Goal: Transaction & Acquisition: Obtain resource

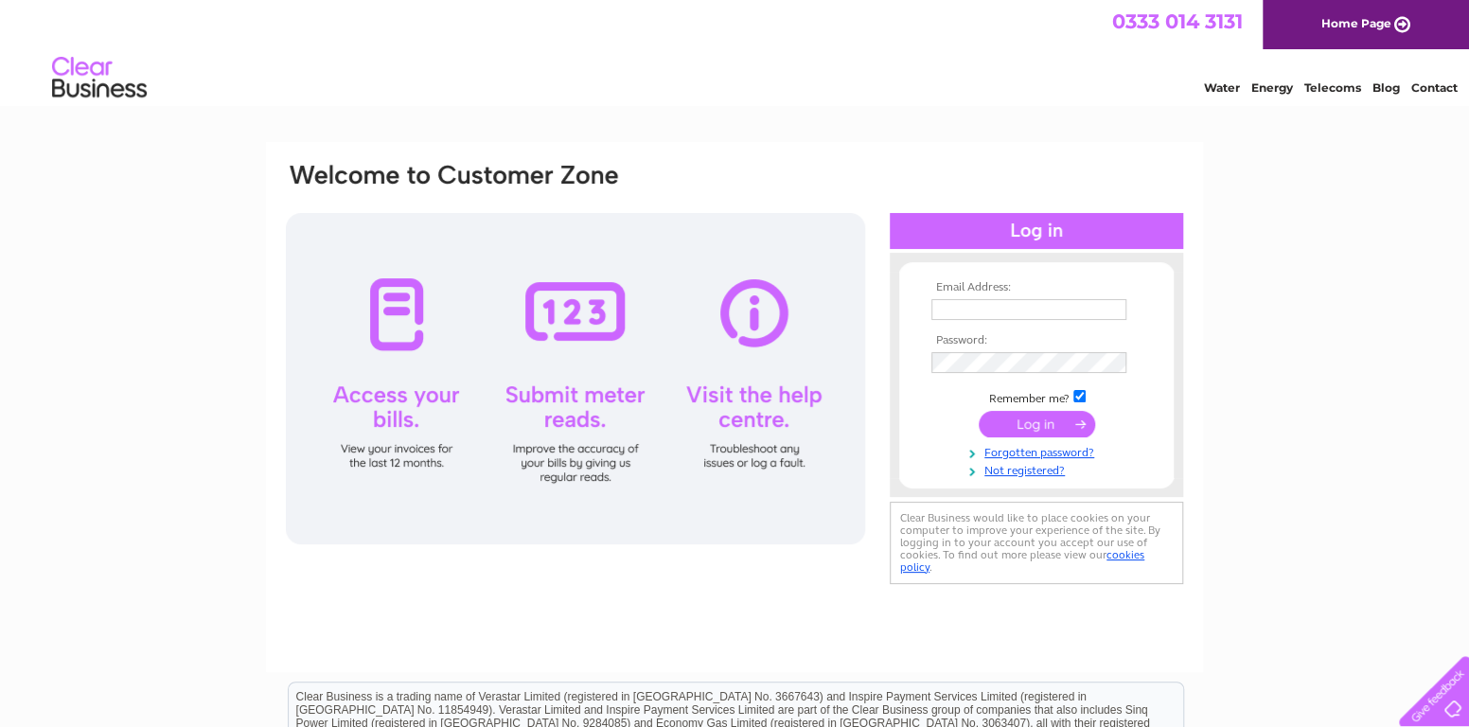
type input "[EMAIL_ADDRESS][DOMAIN_NAME]"
click at [1050, 433] on input "submit" at bounding box center [1037, 424] width 116 height 27
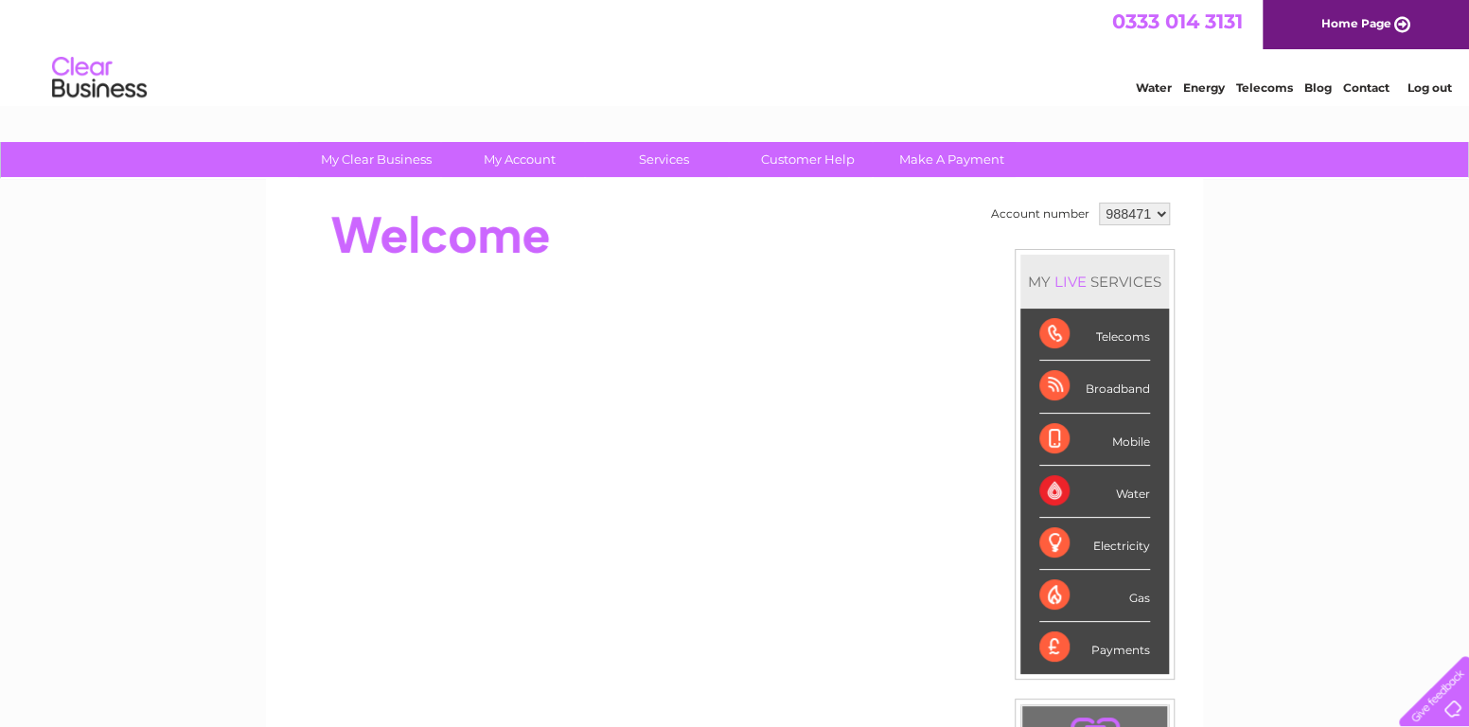
click at [1161, 213] on select "988471 988473" at bounding box center [1134, 214] width 71 height 23
select select "988473"
click at [1099, 203] on select "988471 988473" at bounding box center [1134, 214] width 71 height 23
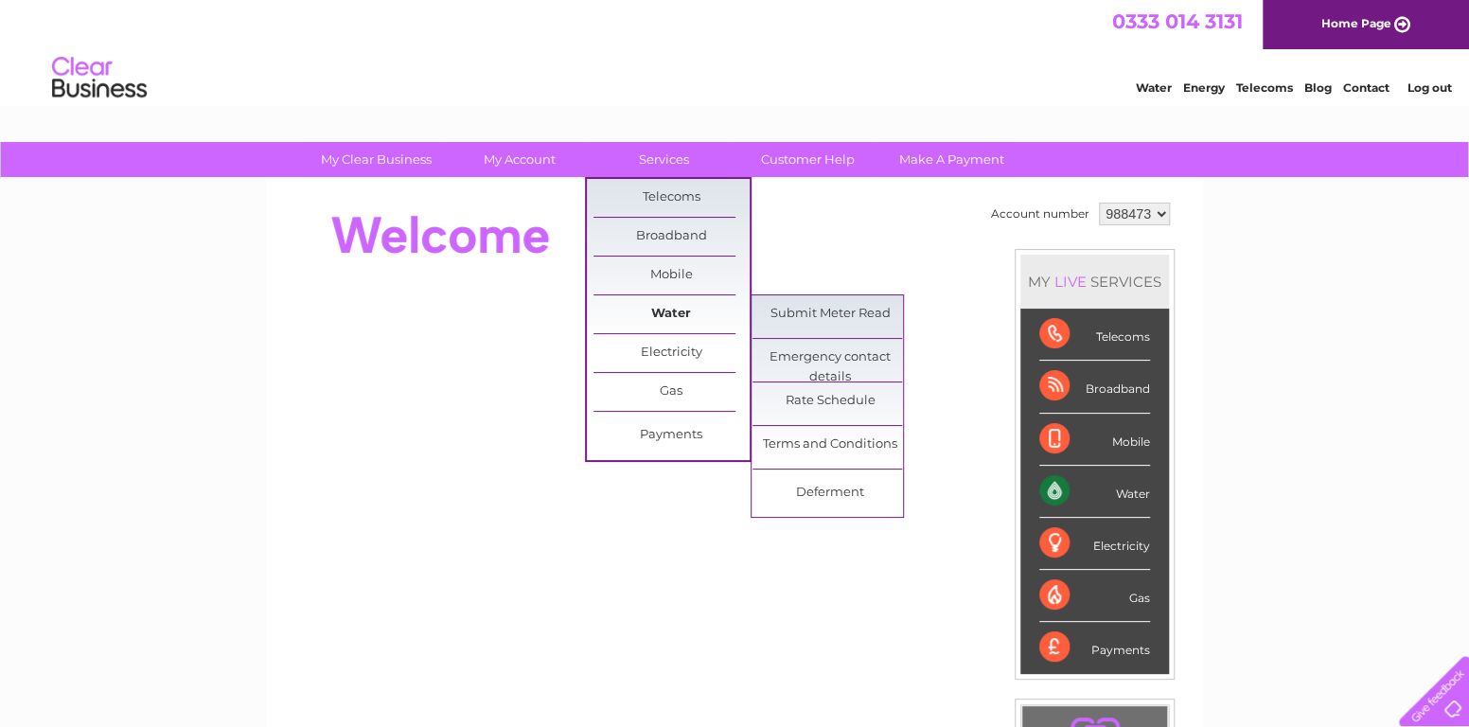
click at [649, 305] on link "Water" at bounding box center [672, 314] width 156 height 38
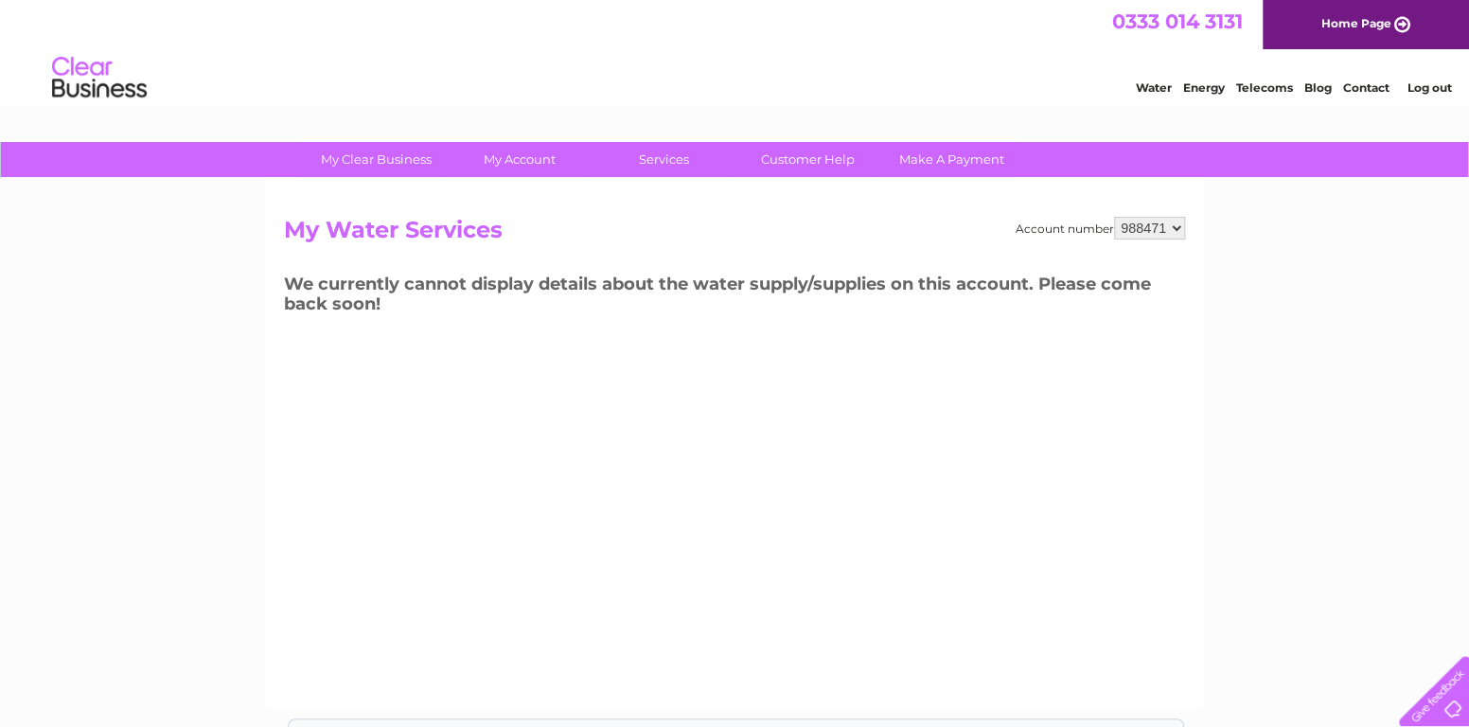
click at [1182, 229] on select "988471 988473" at bounding box center [1149, 228] width 71 height 23
select select "988473"
click at [1115, 217] on select "988471 988473" at bounding box center [1149, 228] width 71 height 23
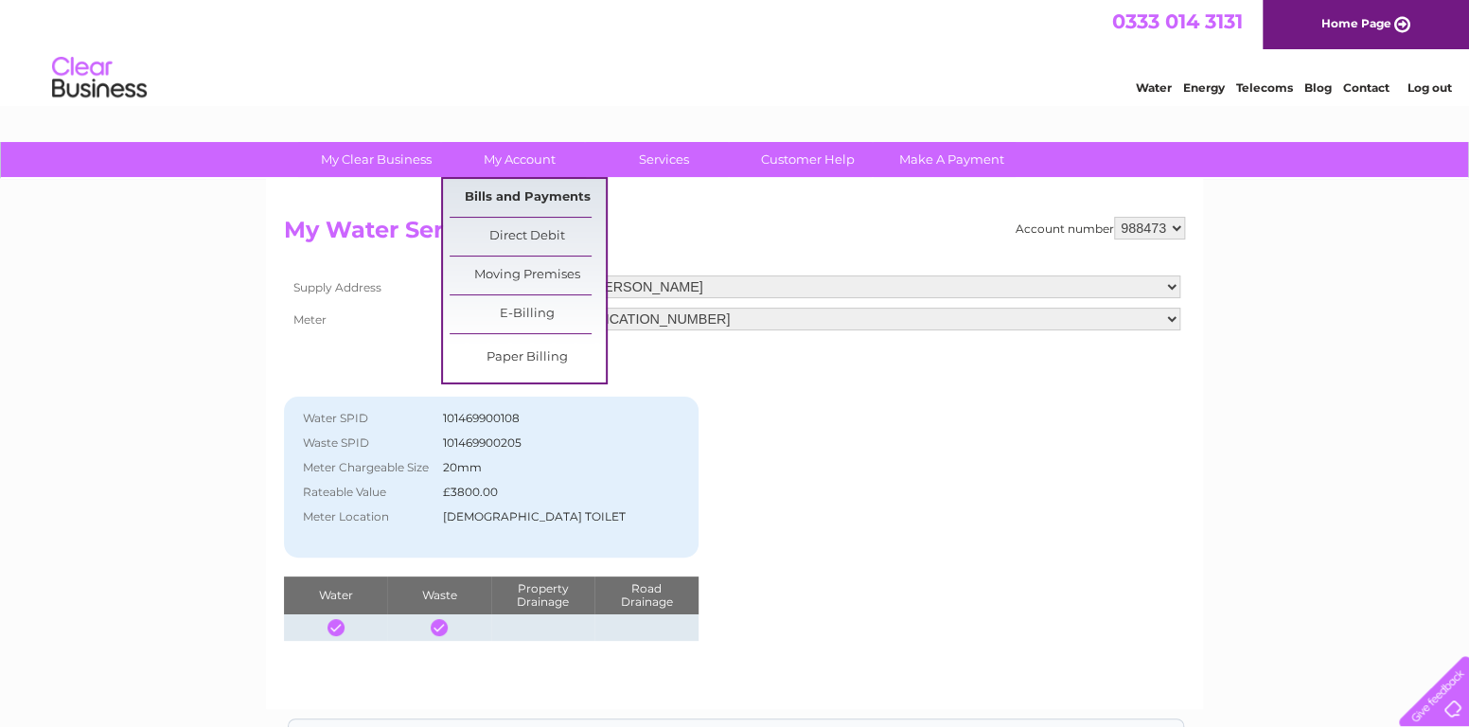
click at [525, 201] on link "Bills and Payments" at bounding box center [528, 198] width 156 height 38
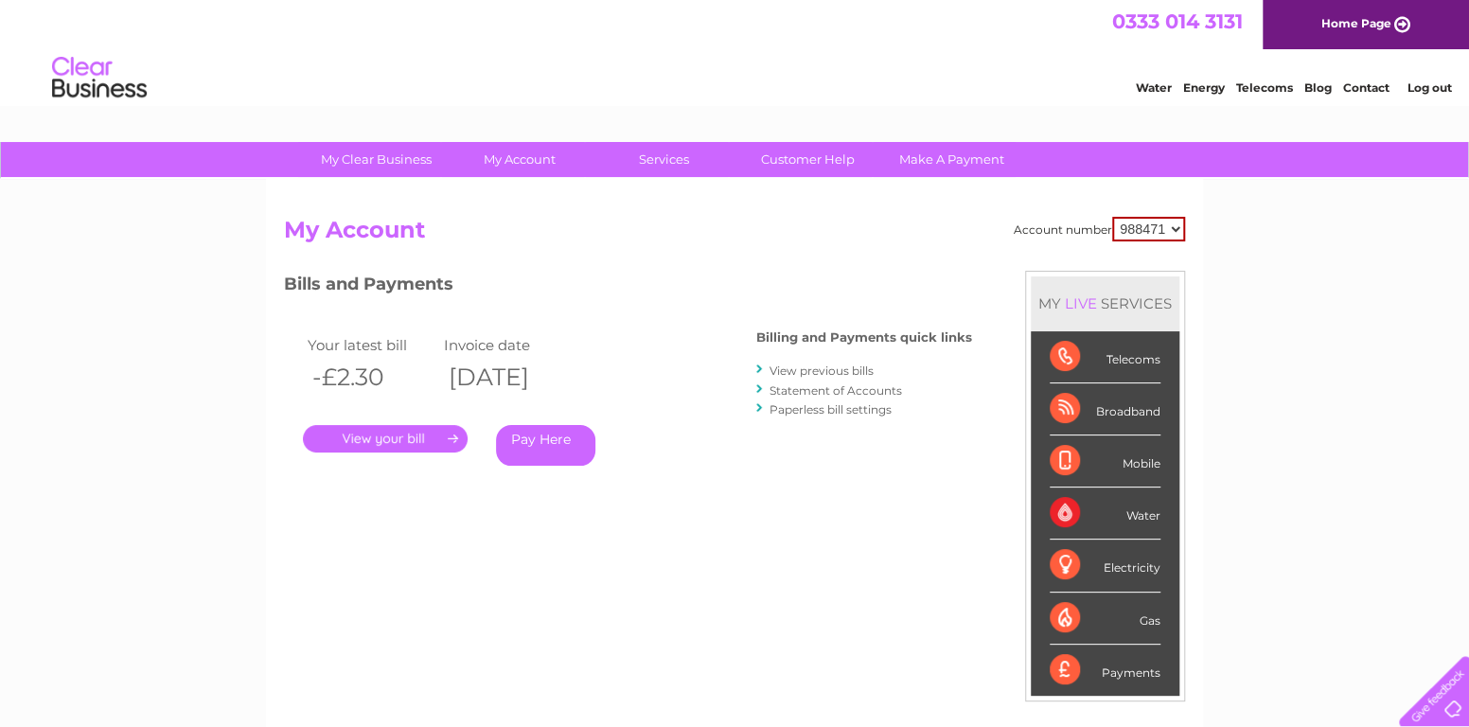
click at [1179, 226] on select "988471 988473" at bounding box center [1148, 229] width 73 height 25
select select "988473"
click at [1114, 217] on select "988471 988473" at bounding box center [1148, 229] width 73 height 25
click at [392, 441] on link "." at bounding box center [385, 438] width 165 height 27
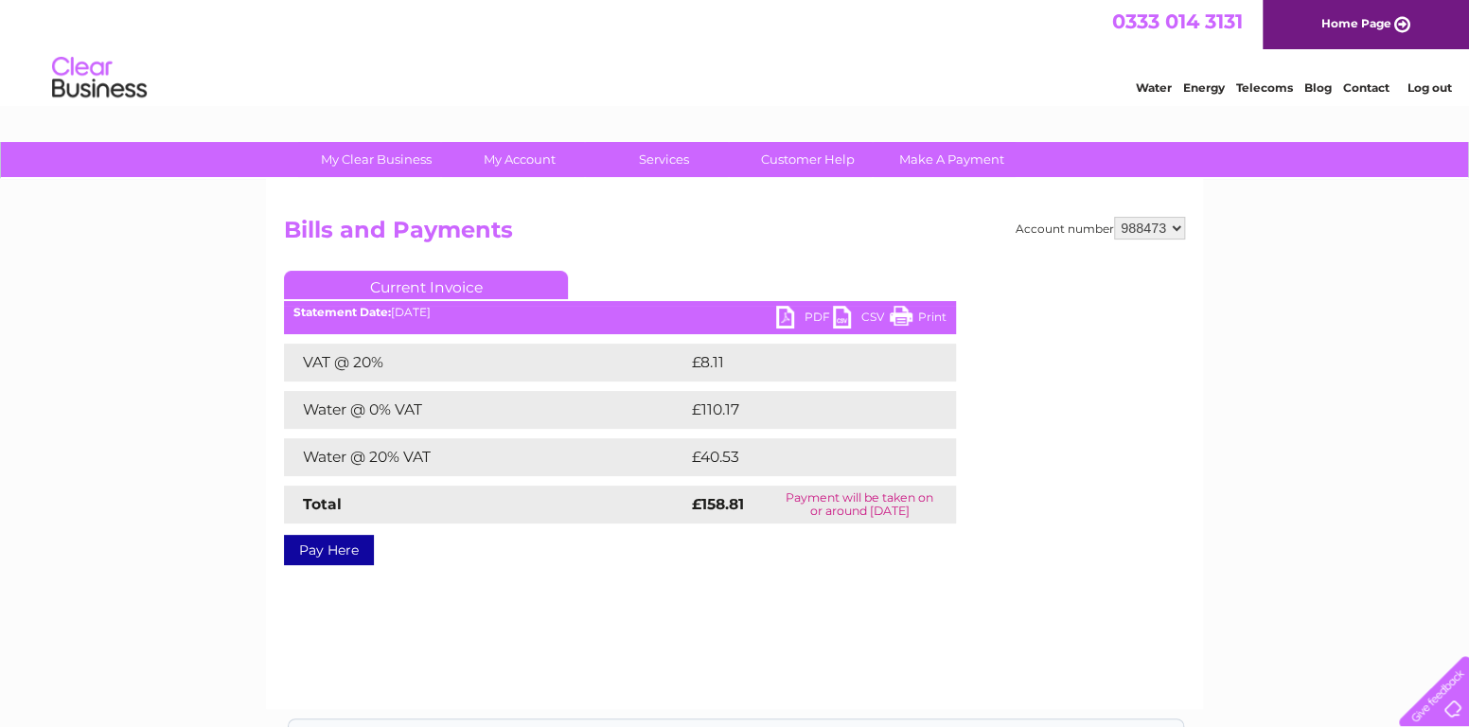
click at [790, 317] on link "PDF" at bounding box center [804, 319] width 57 height 27
click at [1232, 363] on div "My Clear Business Login Details My Details My Preferences Link Account My Accou…" at bounding box center [734, 587] width 1469 height 891
click at [1400, 24] on link "Home Page" at bounding box center [1366, 24] width 206 height 49
